Goal: Understand process/instructions: Learn how to perform a task or action

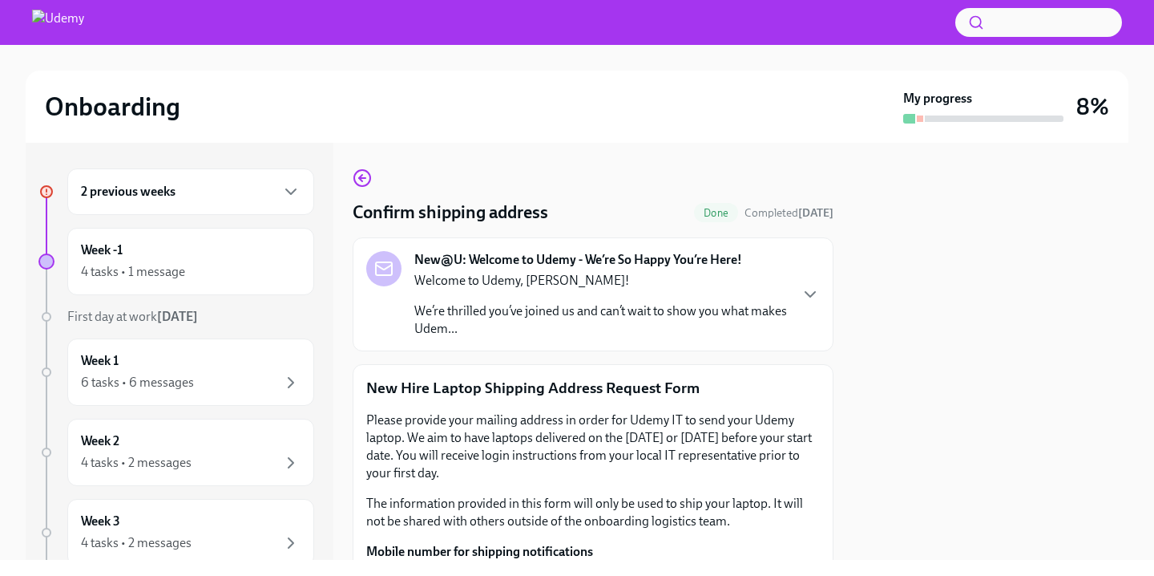
click at [921, 347] on div at bounding box center [991, 351] width 276 height 417
click at [281, 186] on icon "button" at bounding box center [290, 191] width 19 height 19
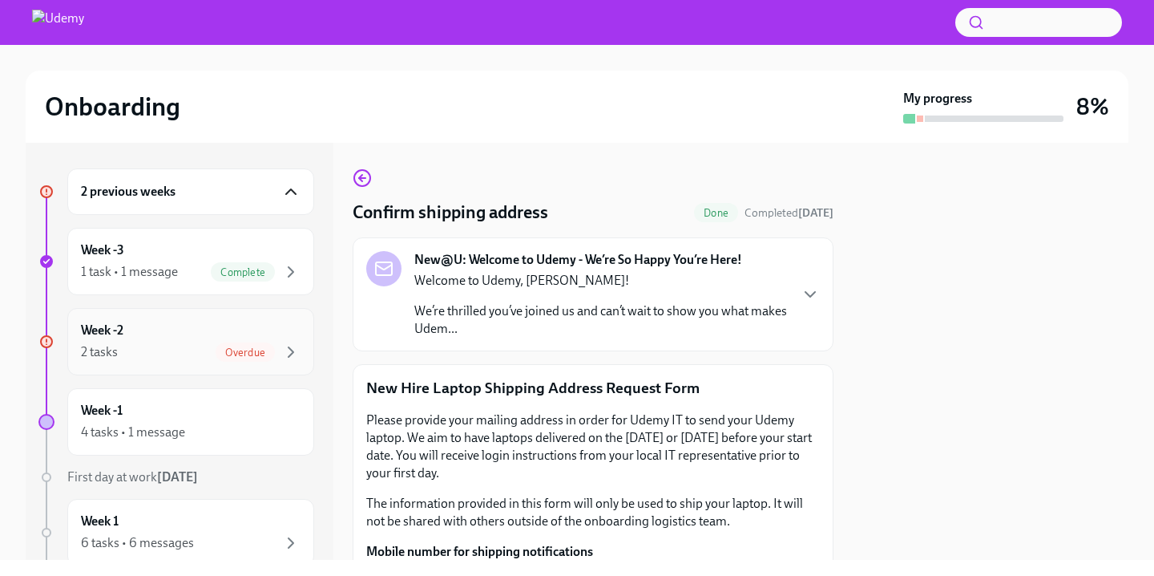
click at [267, 356] on span "Overdue" at bounding box center [245, 352] width 59 height 12
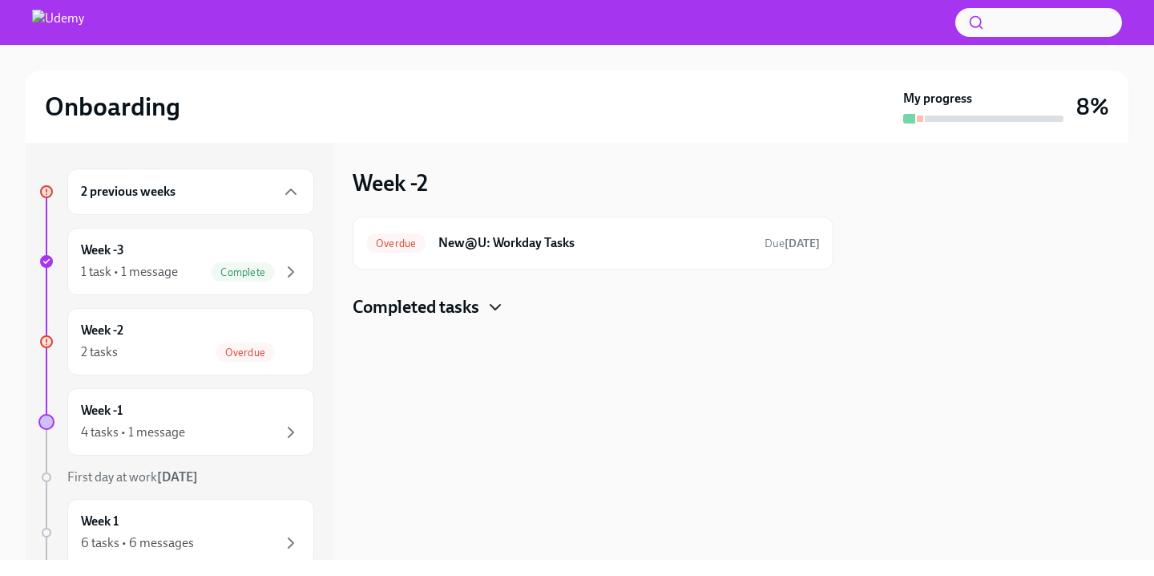
click at [505, 306] on icon "button" at bounding box center [495, 306] width 19 height 19
click at [499, 251] on h6 "New@U: Workday Tasks" at bounding box center [595, 243] width 313 height 18
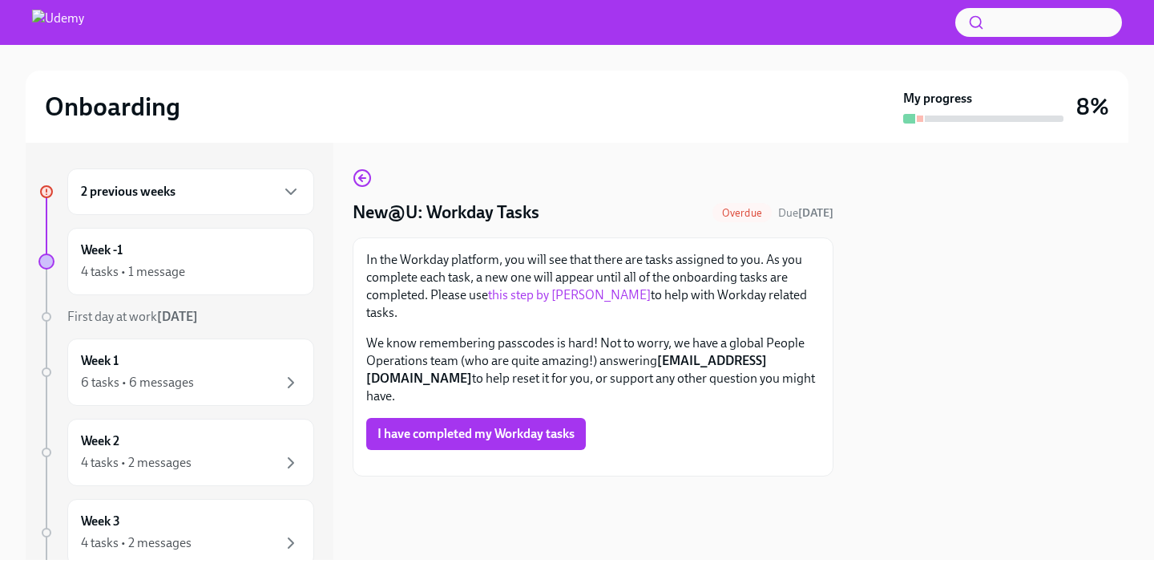
scroll to position [68, 0]
click at [561, 287] on link "this step by [PERSON_NAME]" at bounding box center [569, 294] width 163 height 15
click at [537, 291] on link "this step by [PERSON_NAME]" at bounding box center [569, 294] width 163 height 15
click at [515, 426] on span "I have completed my Workday tasks" at bounding box center [476, 434] width 197 height 16
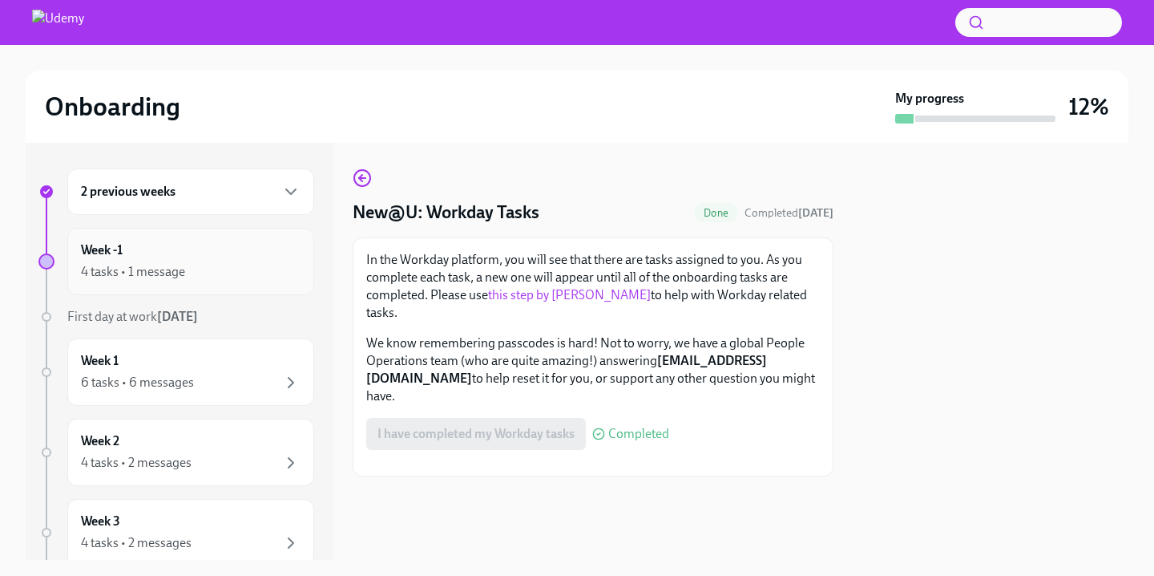
click at [252, 259] on div "Week -1 4 tasks • 1 message" at bounding box center [191, 261] width 220 height 40
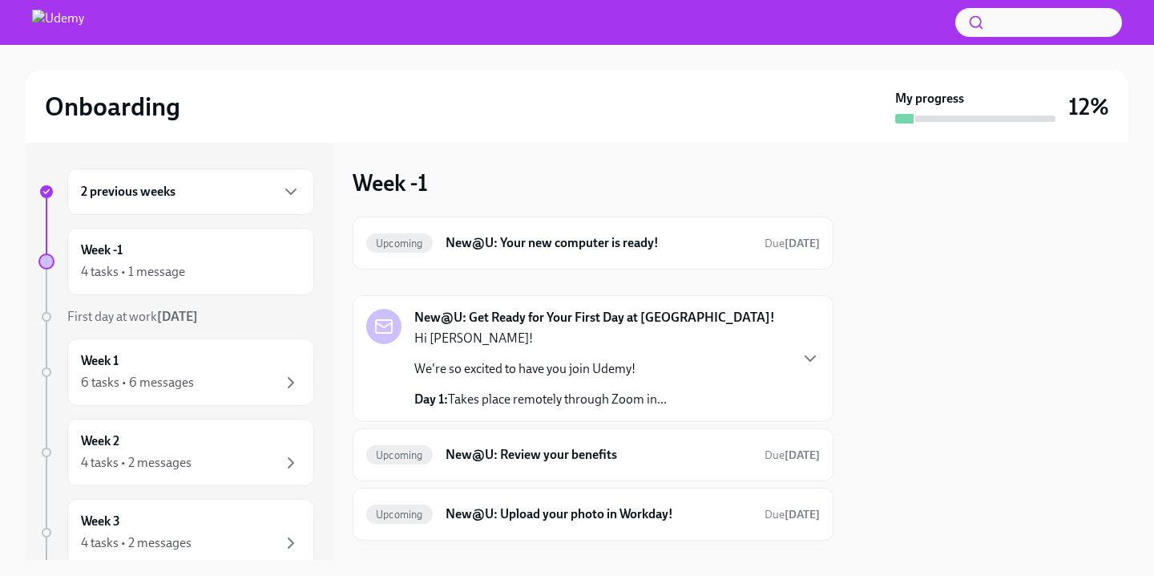
scroll to position [14, 0]
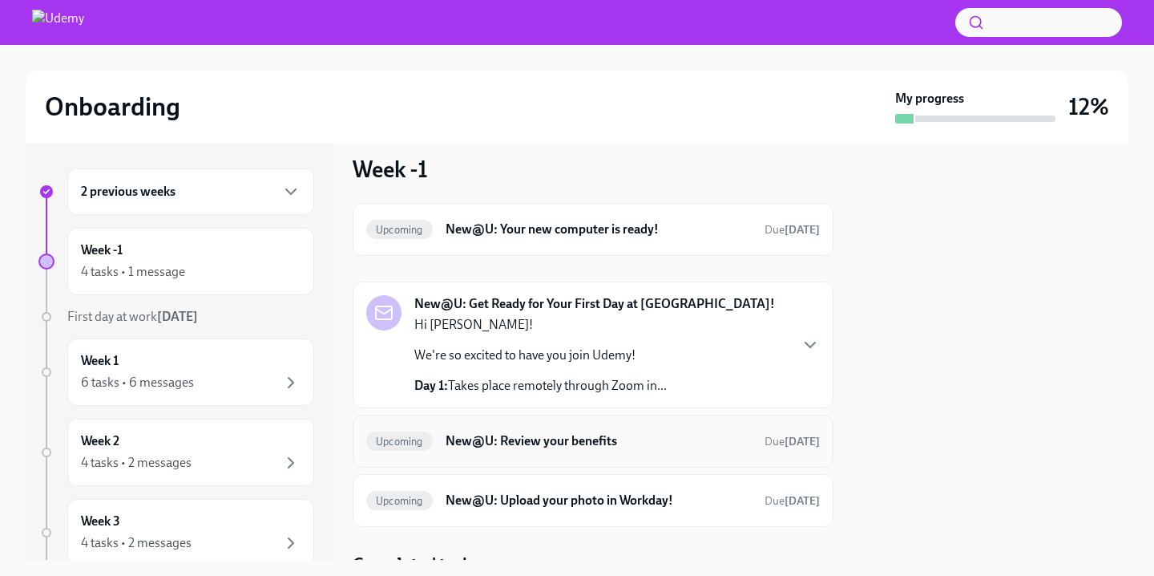
click at [520, 445] on h6 "New@U: Review your benefits" at bounding box center [599, 441] width 306 height 18
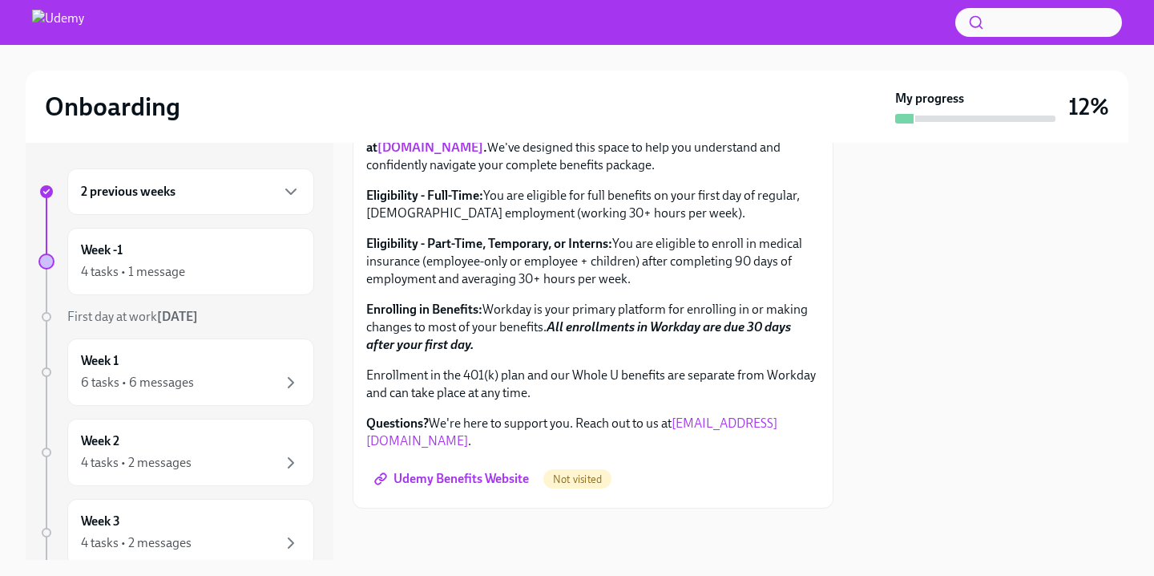
scroll to position [521, 0]
